Goal: Task Accomplishment & Management: Use online tool/utility

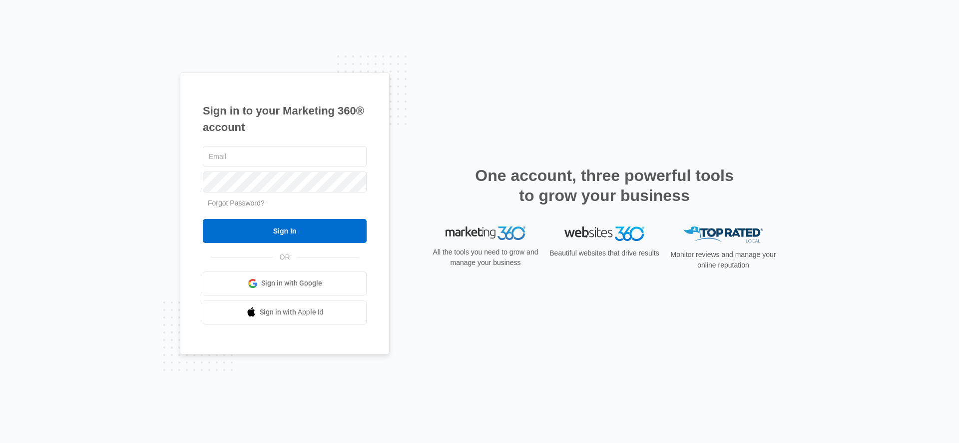
type input "[EMAIL_ADDRESS][PERSON_NAME][DOMAIN_NAME]"
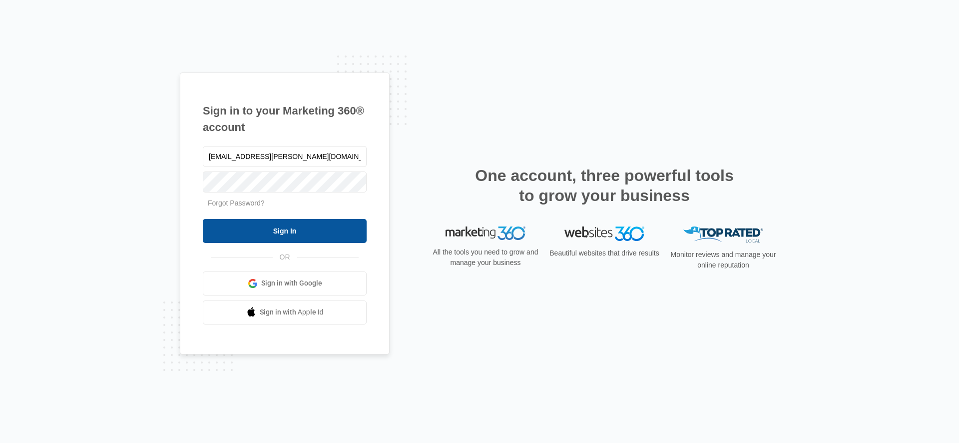
click at [232, 227] on input "Sign In" at bounding box center [285, 231] width 164 height 24
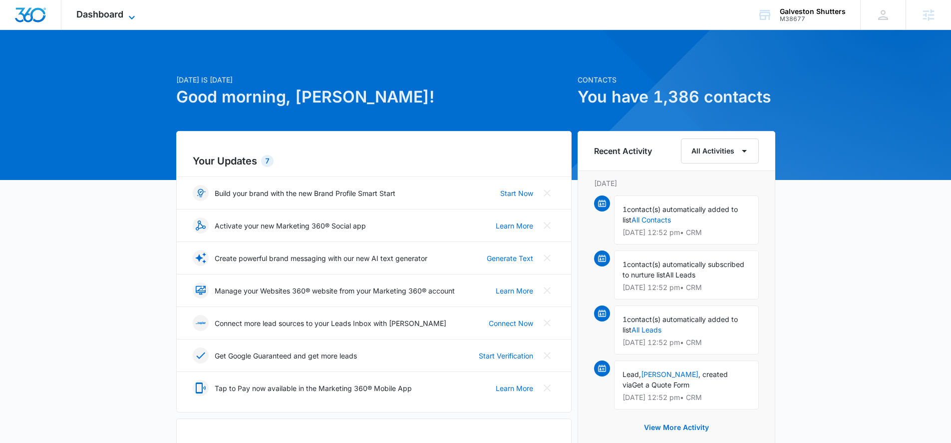
click at [80, 15] on span "Dashboard" at bounding box center [99, 14] width 47 height 10
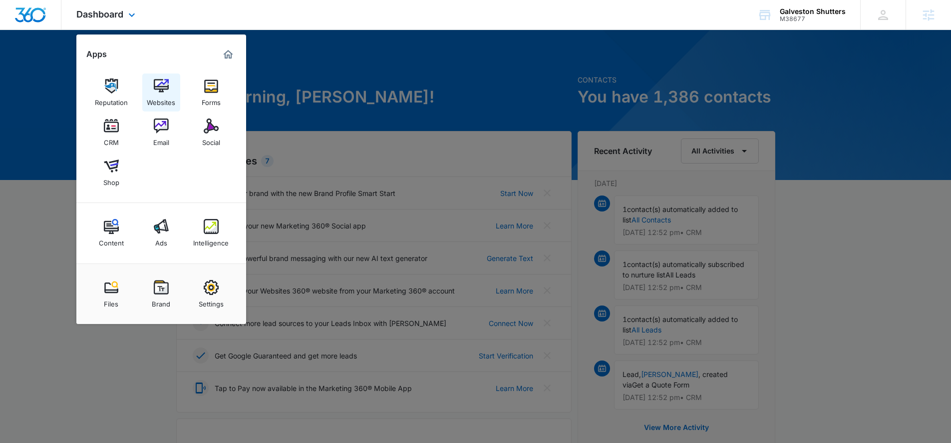
click at [155, 78] on img at bounding box center [161, 85] width 15 height 15
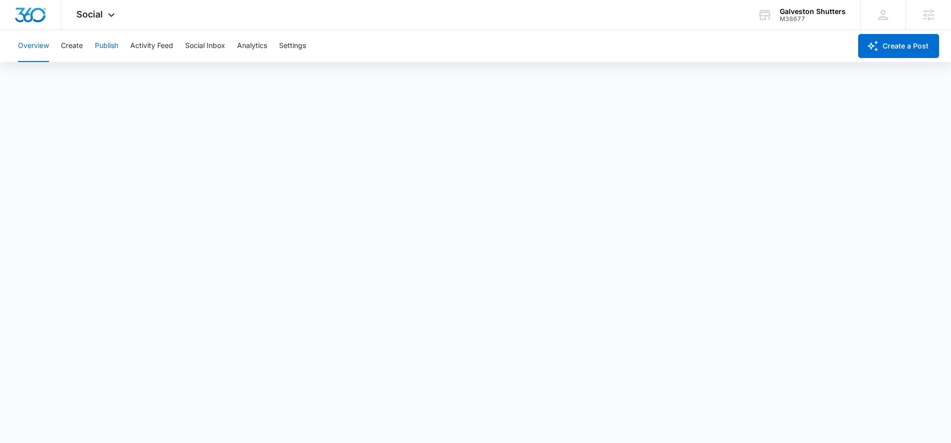
click at [102, 45] on button "Publish" at bounding box center [106, 46] width 23 height 32
click at [81, 73] on button "Schedules" at bounding box center [76, 76] width 34 height 28
click at [42, 75] on button "Calendar" at bounding box center [32, 76] width 29 height 28
click at [70, 55] on button "Create" at bounding box center [72, 46] width 22 height 32
click at [111, 45] on button "Publish" at bounding box center [106, 46] width 23 height 32
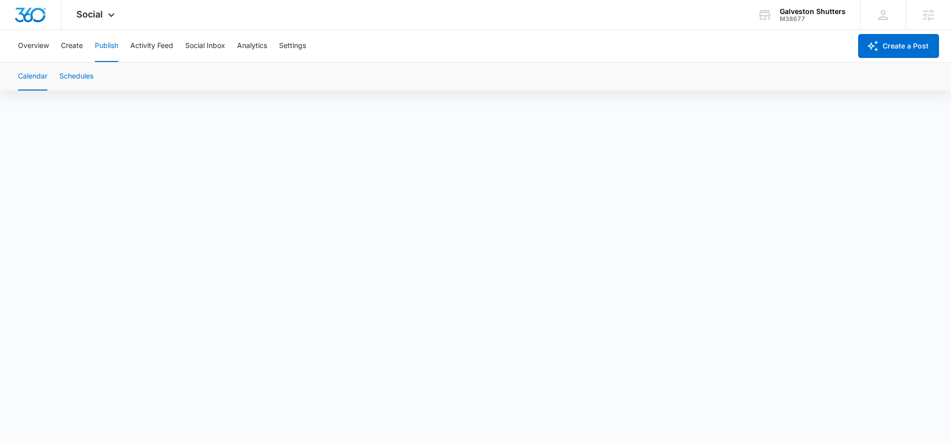
click at [81, 78] on button "Schedules" at bounding box center [76, 76] width 34 height 28
click at [62, 50] on button "Create" at bounding box center [72, 46] width 22 height 32
click at [29, 39] on button "Overview" at bounding box center [33, 46] width 31 height 32
click at [20, 45] on button "Overview" at bounding box center [33, 46] width 31 height 32
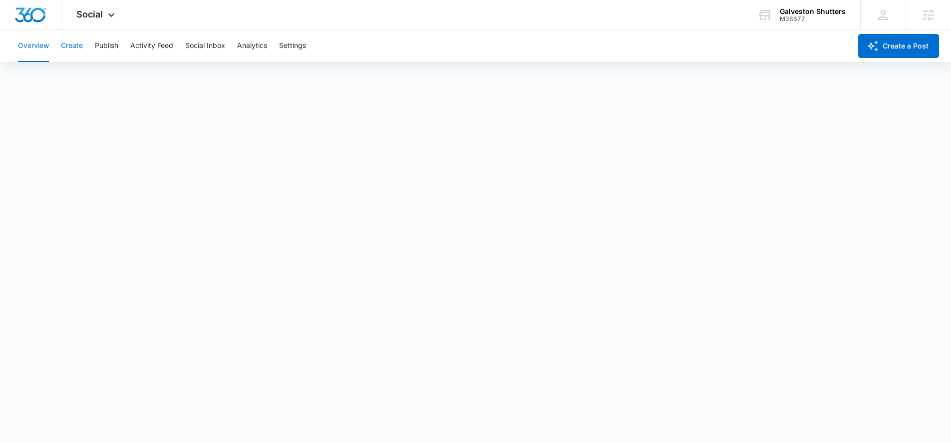
click at [65, 45] on button "Create" at bounding box center [72, 46] width 22 height 32
click at [113, 72] on button "Approvals" at bounding box center [97, 76] width 33 height 28
click at [130, 75] on button "Recommendations" at bounding box center [156, 76] width 60 height 28
click at [232, 78] on button "Auto Import" at bounding box center [218, 76] width 39 height 28
click at [65, 78] on button "Content Library" at bounding box center [43, 76] width 51 height 28
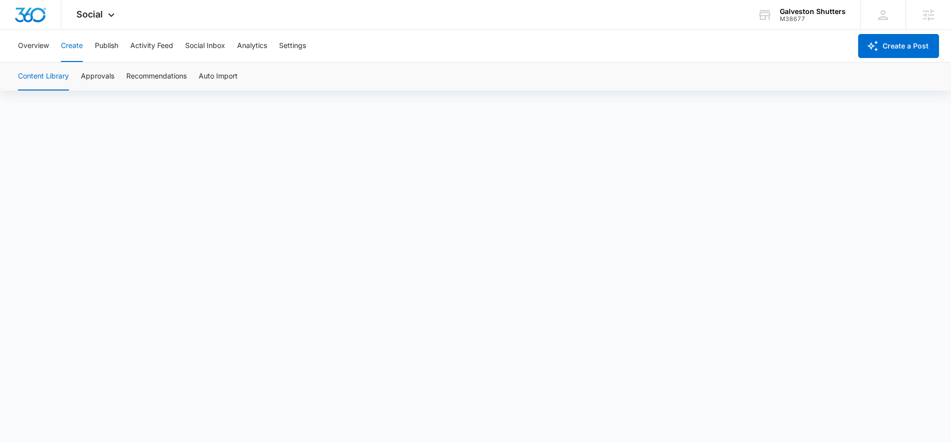
click at [125, 71] on div "Content Library Approvals Recommendations Auto Import" at bounding box center [476, 76] width 928 height 28
click at [109, 72] on button "Approvals" at bounding box center [97, 76] width 33 height 28
click at [60, 75] on button "Content Library" at bounding box center [43, 76] width 51 height 28
click at [86, 14] on span "Social" at bounding box center [89, 14] width 26 height 10
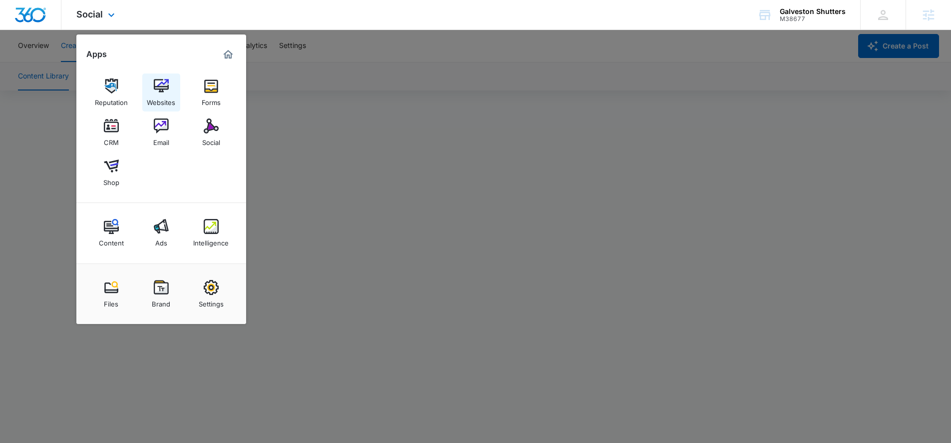
click at [167, 89] on img at bounding box center [161, 85] width 15 height 15
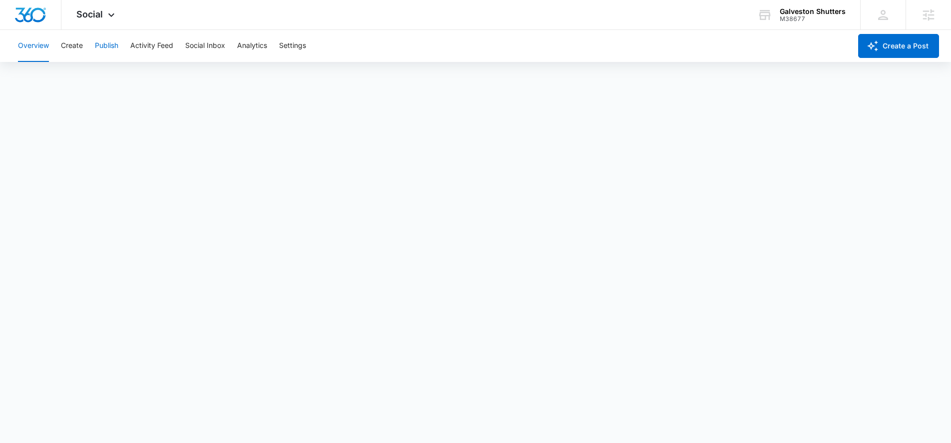
click at [116, 50] on button "Publish" at bounding box center [106, 46] width 23 height 32
click at [252, 48] on button "Analytics" at bounding box center [252, 46] width 30 height 32
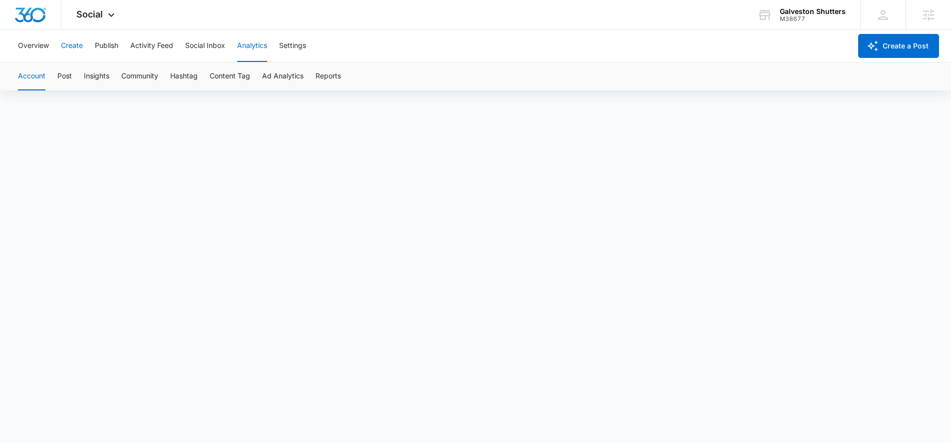
click at [70, 51] on button "Create" at bounding box center [72, 46] width 22 height 32
click at [92, 69] on button "Approvals" at bounding box center [97, 76] width 33 height 28
click at [50, 75] on button "Content Library" at bounding box center [43, 76] width 51 height 28
click at [105, 80] on button "Approvals" at bounding box center [97, 76] width 33 height 28
